Goal: Check status: Check status

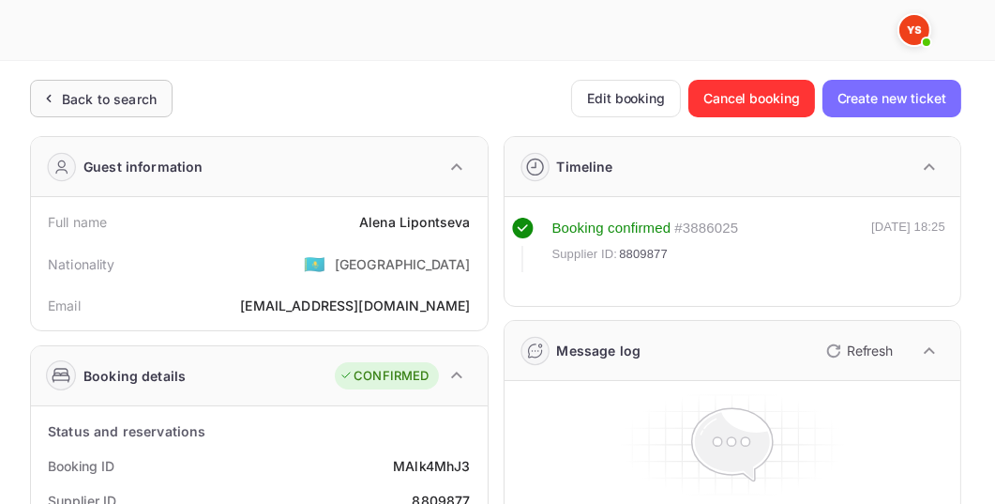
click at [128, 95] on div "Back to search" at bounding box center [109, 99] width 95 height 20
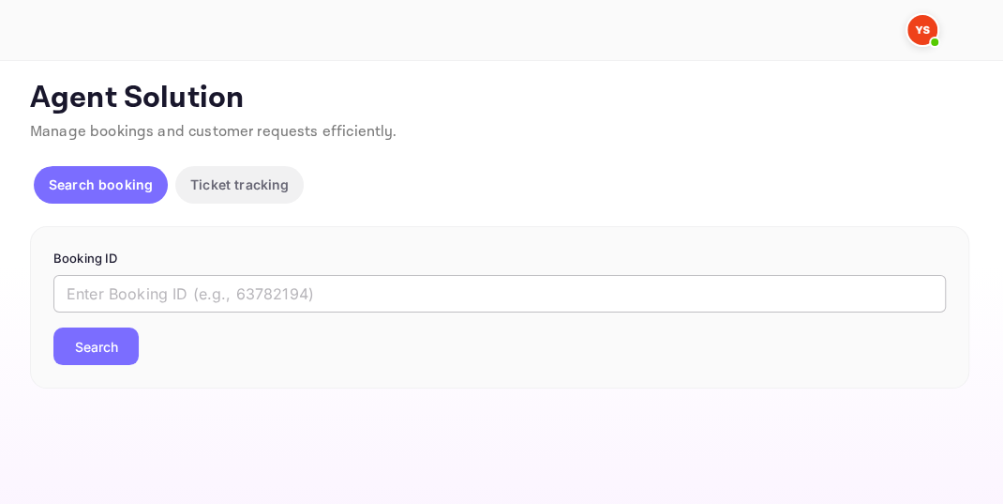
click at [136, 286] on input "text" at bounding box center [499, 294] width 893 height 38
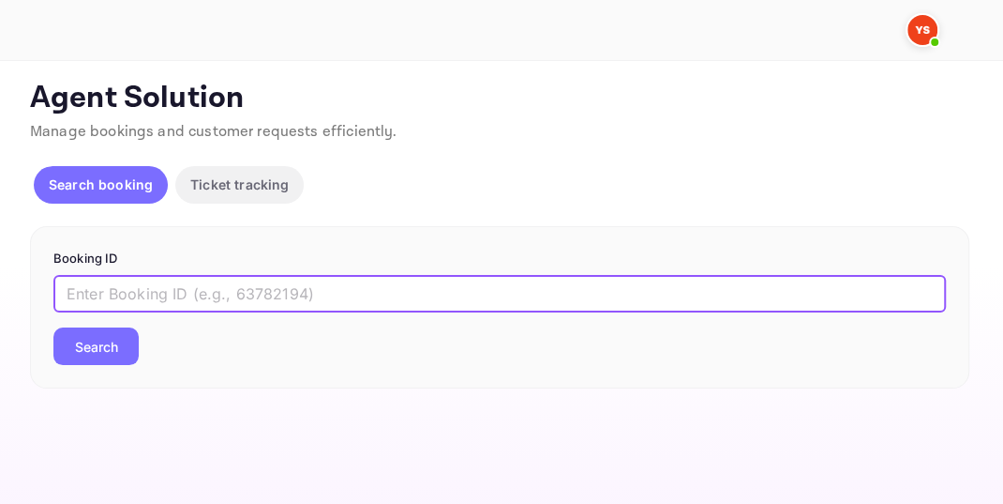
paste input "8734256"
type input "8734256"
click at [113, 363] on button "Search" at bounding box center [95, 346] width 85 height 38
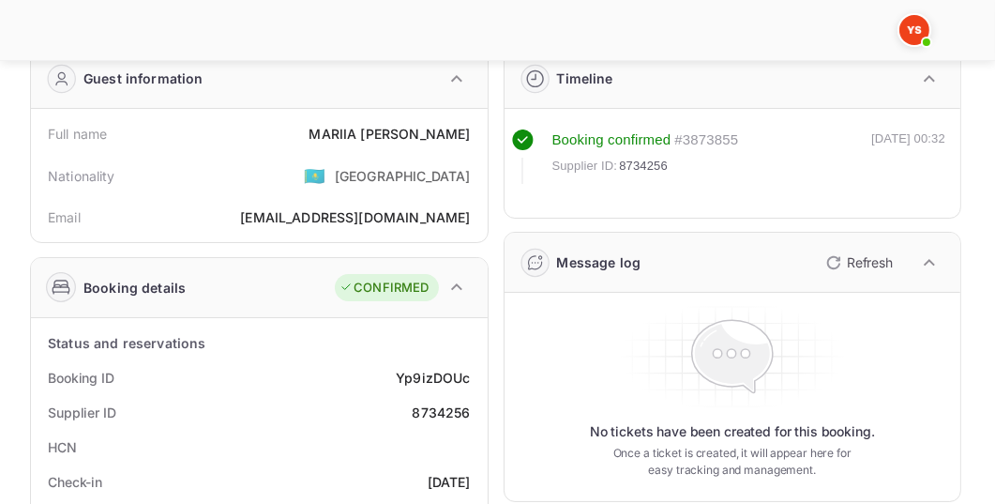
scroll to position [107, 0]
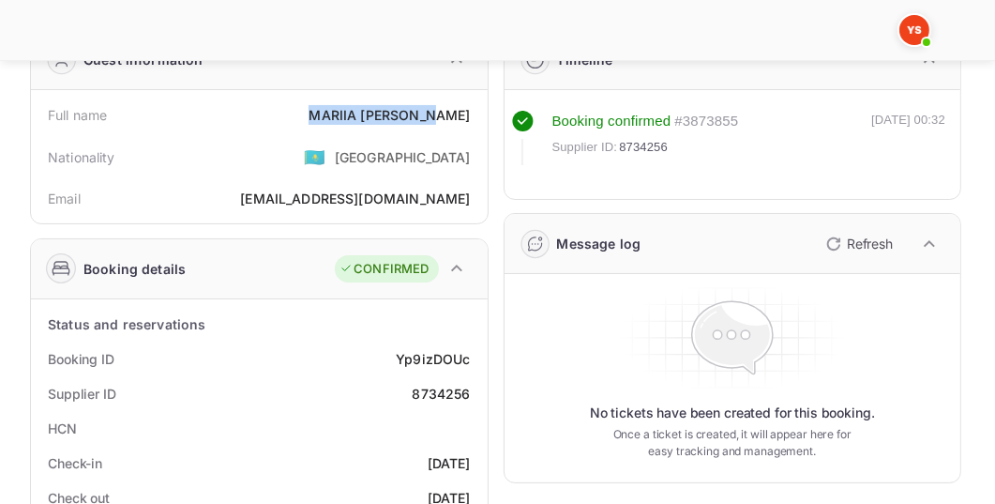
drag, startPoint x: 335, startPoint y: 113, endPoint x: 473, endPoint y: 114, distance: 137.9
click at [473, 114] on div "Full name [PERSON_NAME]" at bounding box center [259, 115] width 442 height 35
copy div "[PERSON_NAME]"
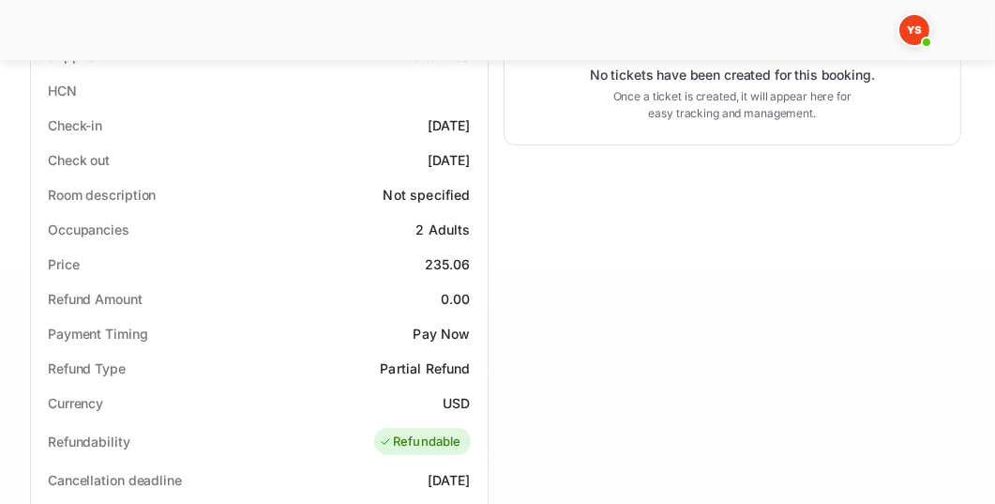
scroll to position [482, 0]
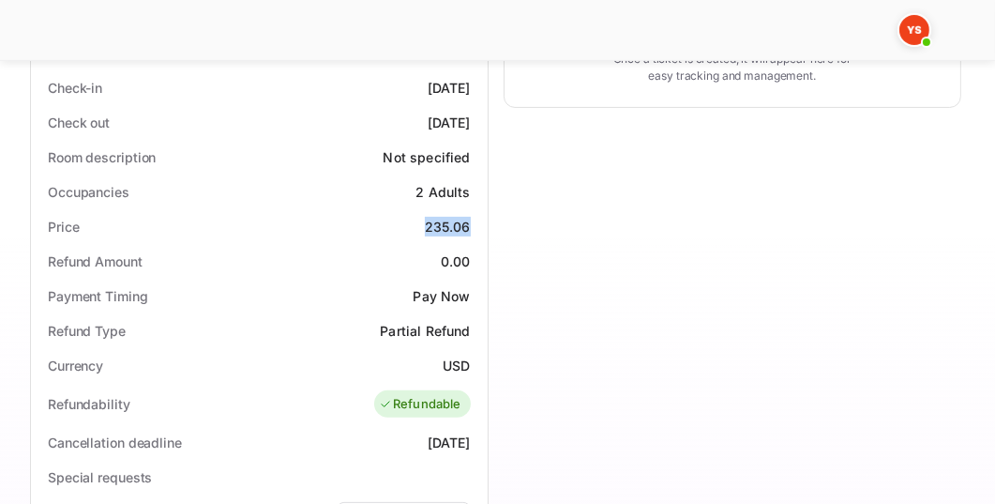
drag, startPoint x: 423, startPoint y: 219, endPoint x: 468, endPoint y: 222, distance: 45.2
click at [468, 222] on div "Price 235.06" at bounding box center [259, 226] width 442 height 35
copy div "235.06"
